Goal: Information Seeking & Learning: Find specific page/section

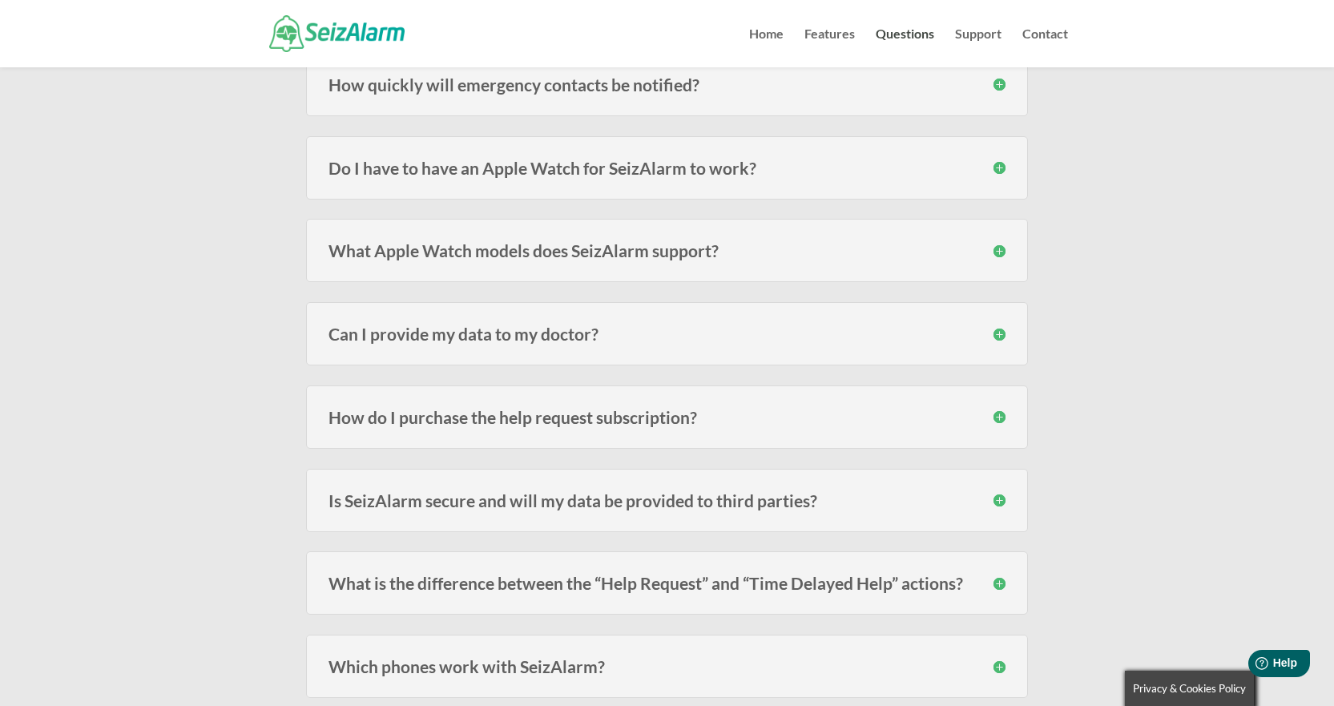
scroll to position [1282, 0]
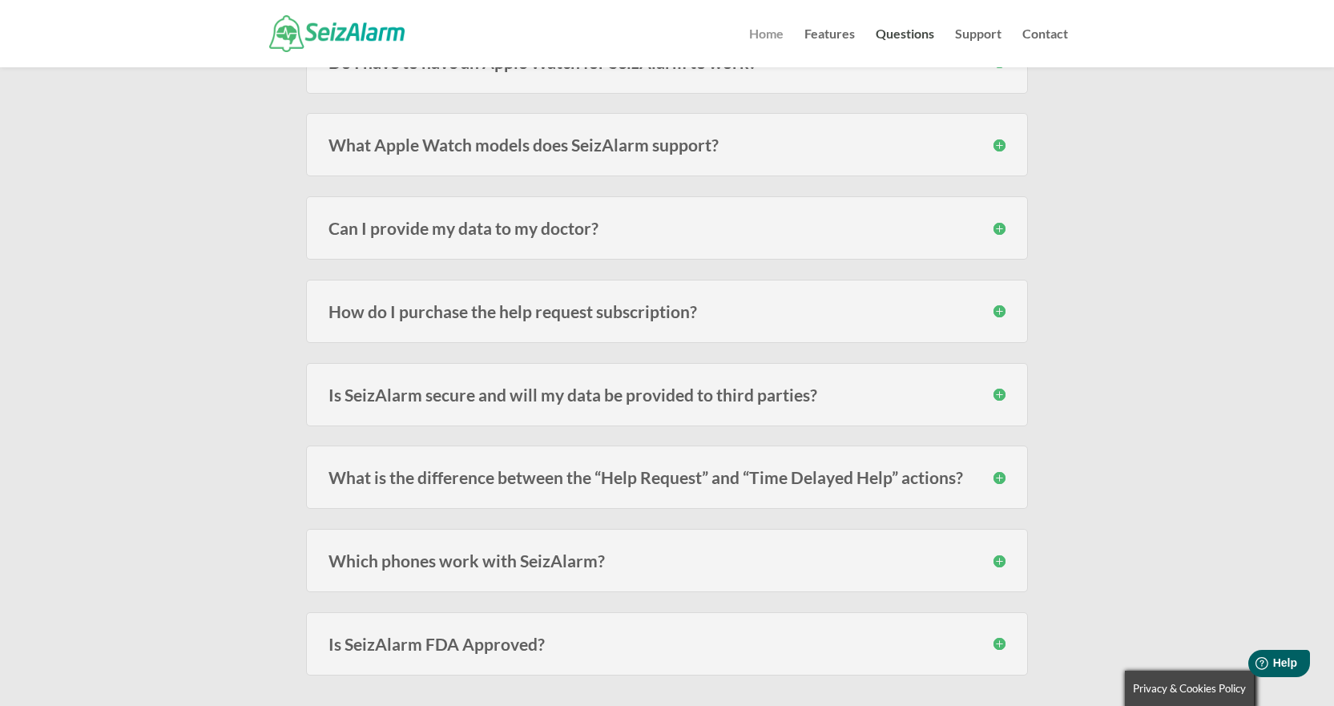
click at [756, 40] on link "Home" at bounding box center [766, 47] width 34 height 39
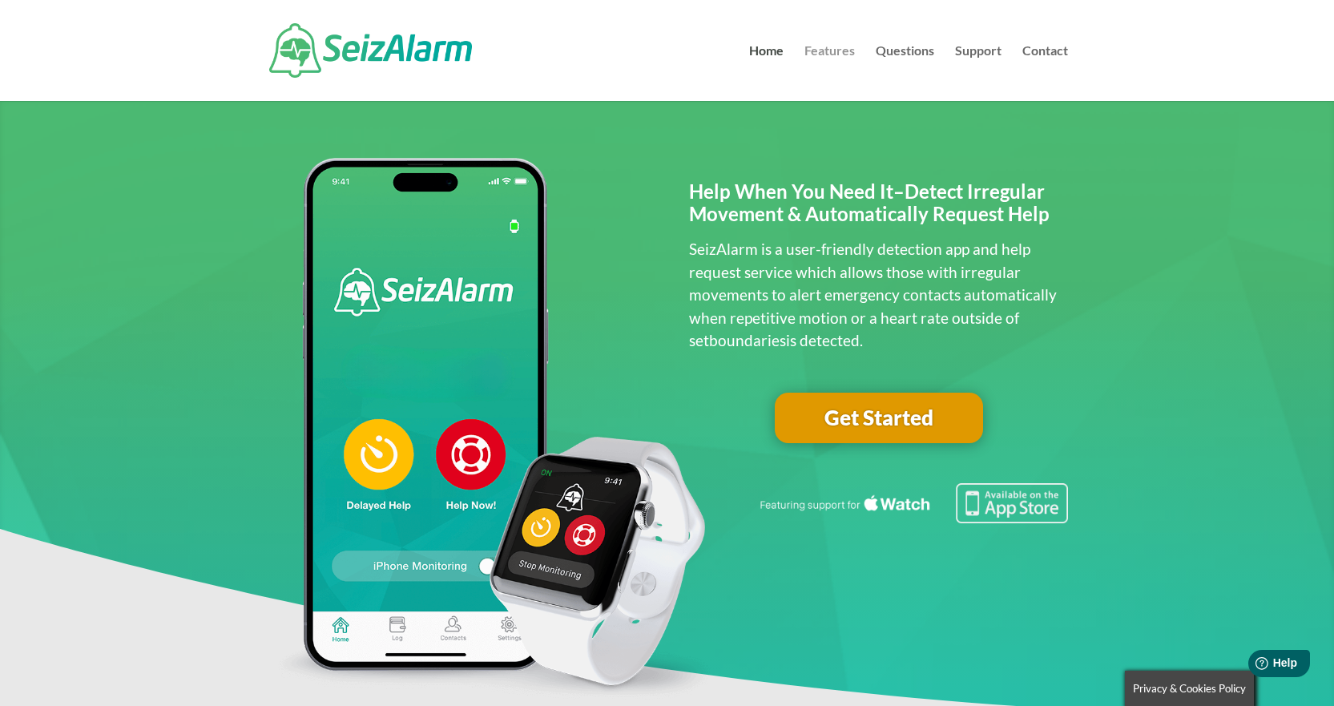
click at [828, 57] on link "Features" at bounding box center [829, 73] width 50 height 56
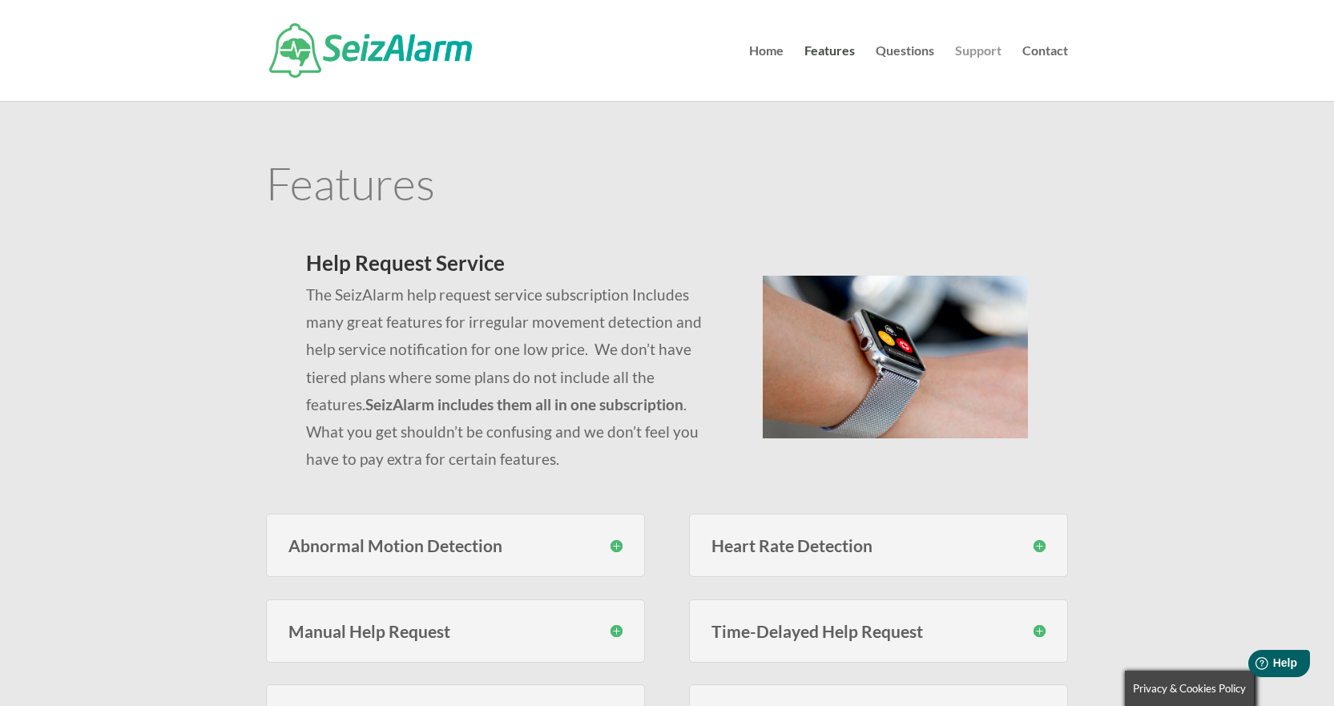
click at [974, 54] on link "Support" at bounding box center [978, 73] width 46 height 56
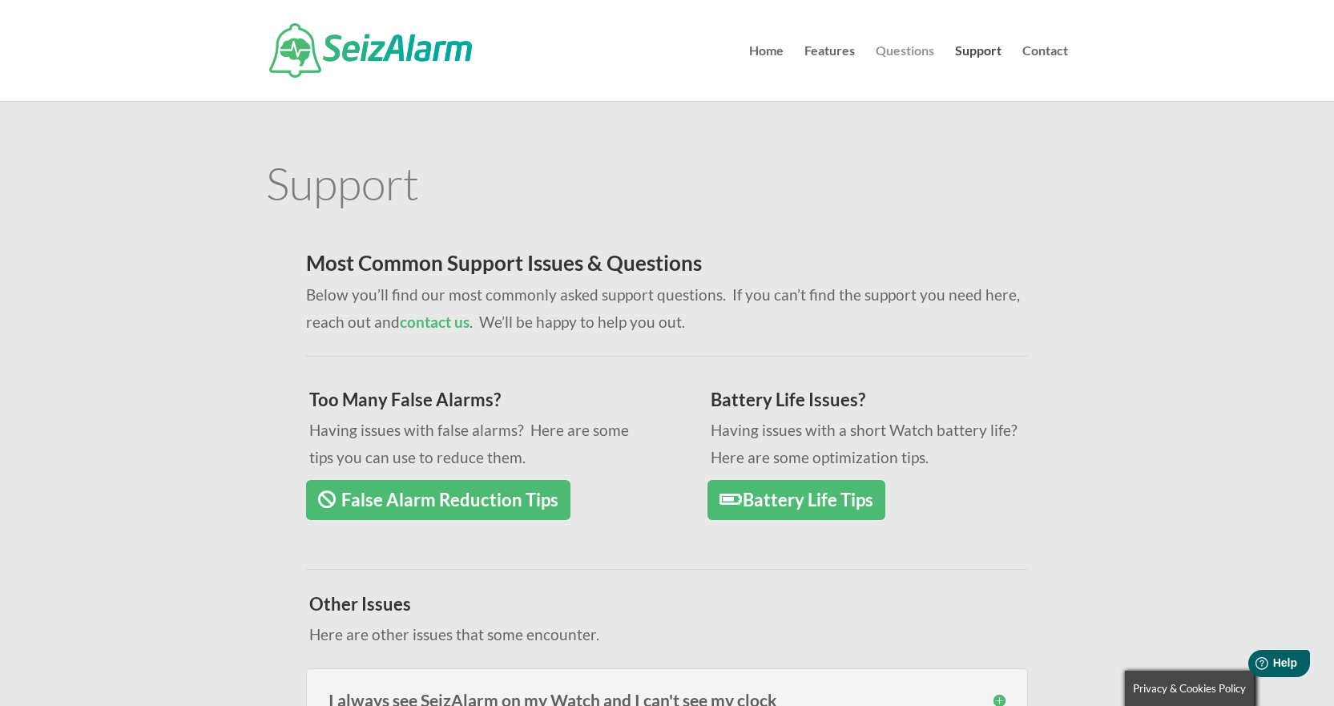
click at [915, 50] on link "Questions" at bounding box center [905, 73] width 58 height 56
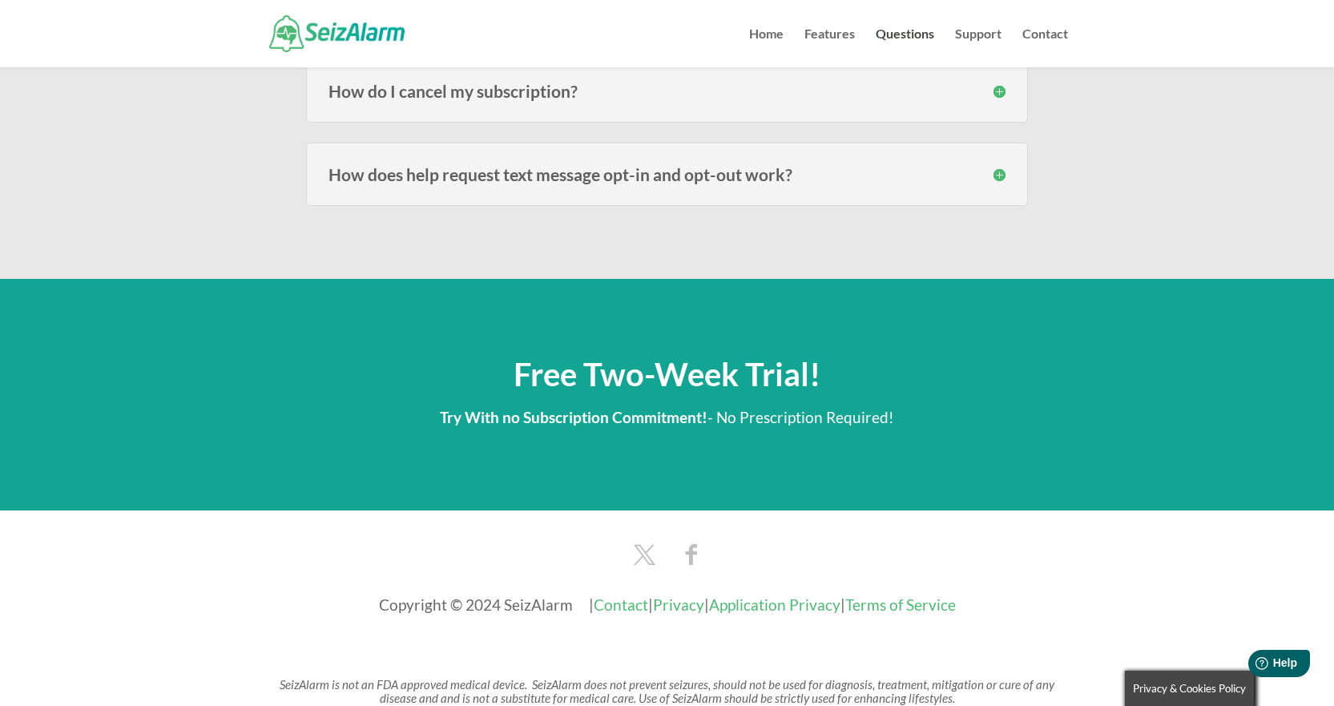
scroll to position [2310, 0]
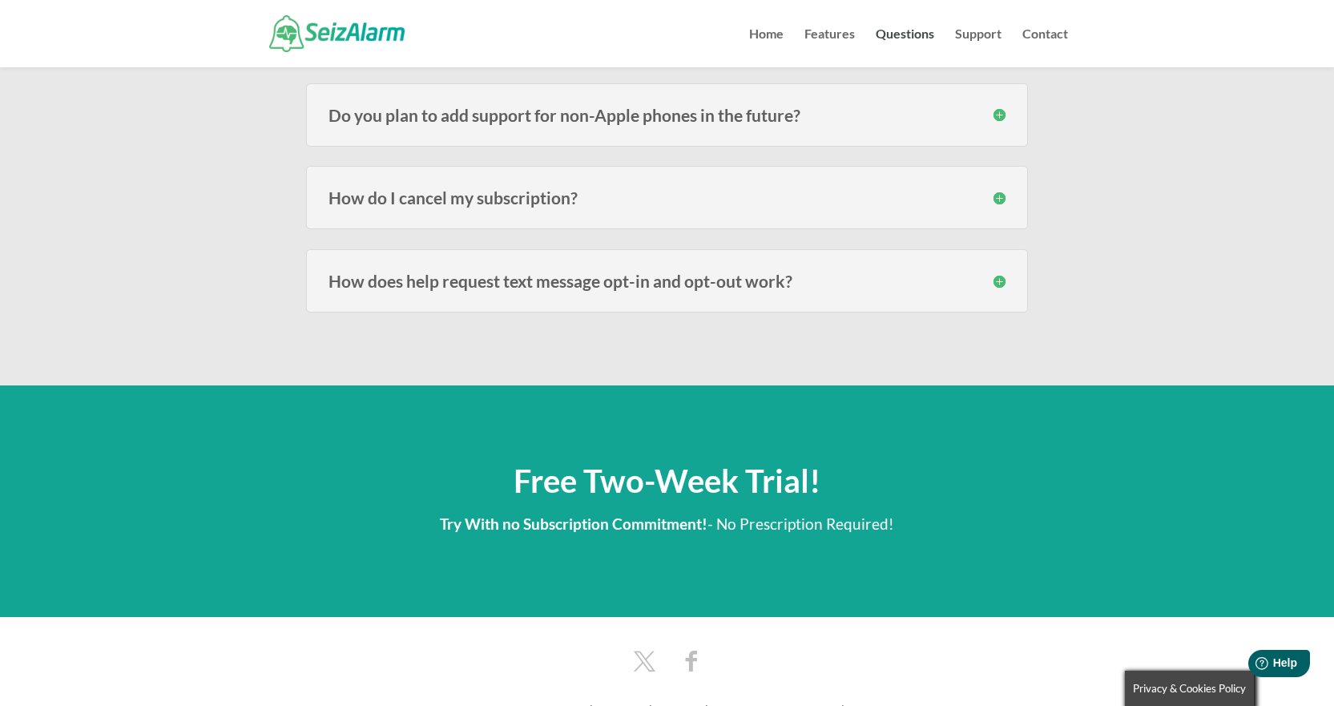
click at [991, 199] on h3 "How do I cancel my subscription?" at bounding box center [666, 197] width 677 height 17
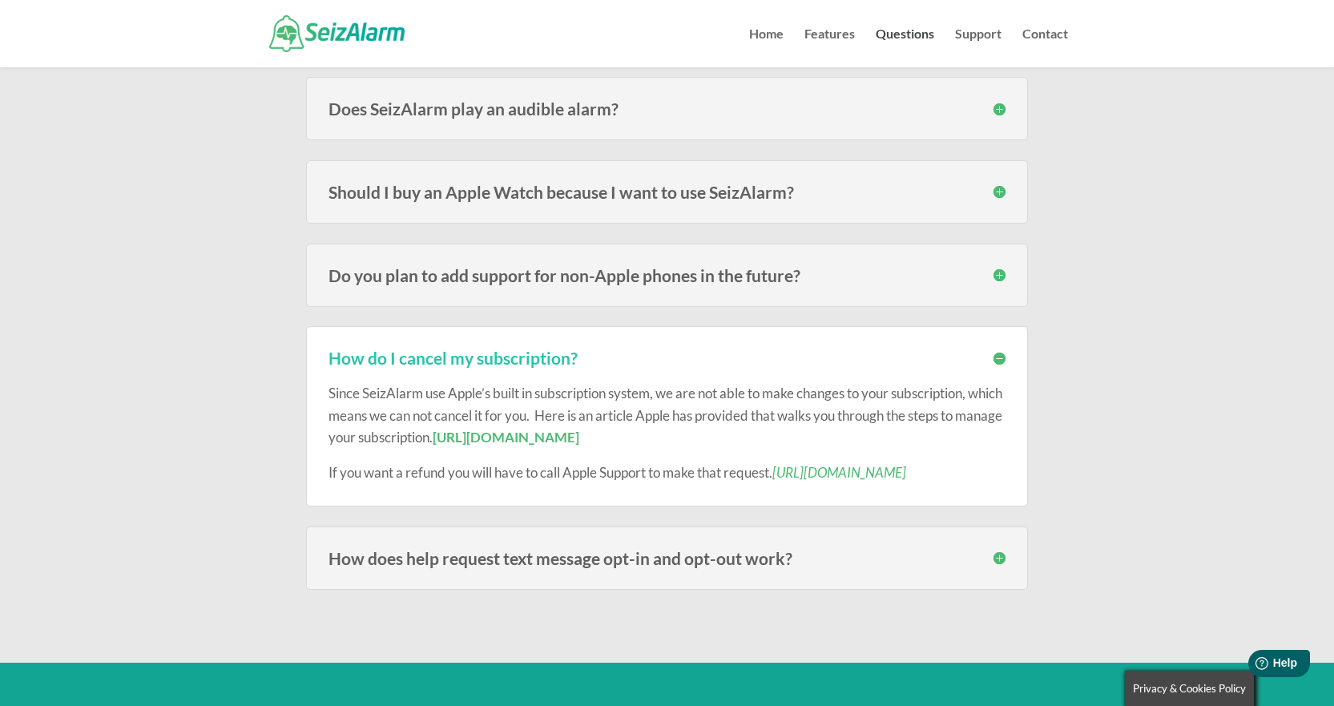
scroll to position [2069, 0]
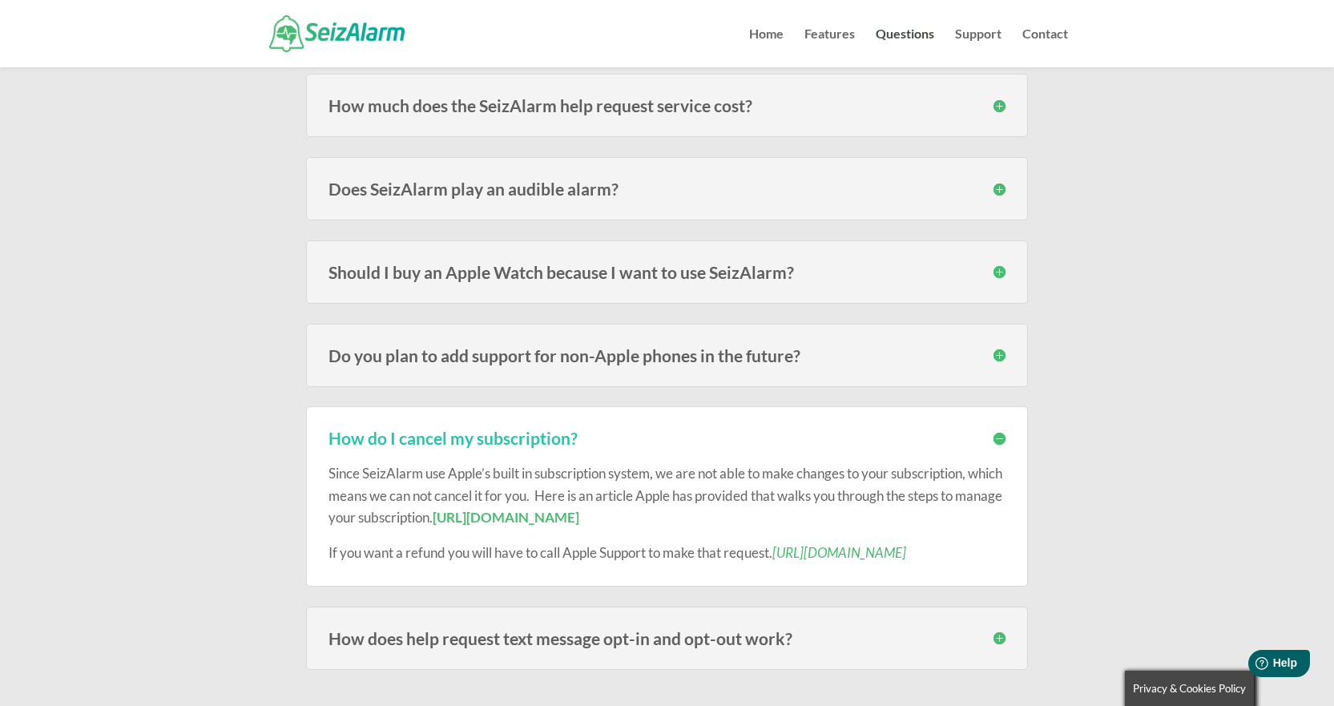
click at [1001, 355] on h3 "Do you plan to add support for non-Apple phones in the future?" at bounding box center [666, 355] width 677 height 17
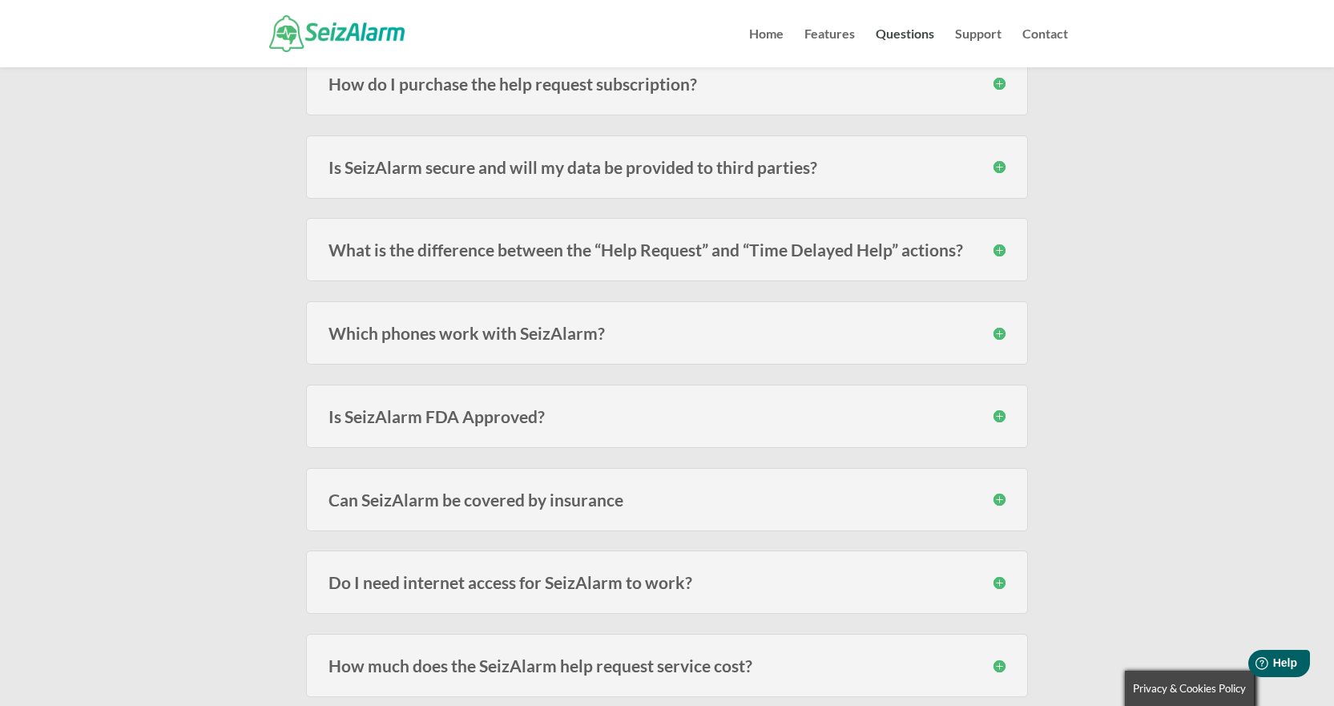
scroll to position [1509, 0]
